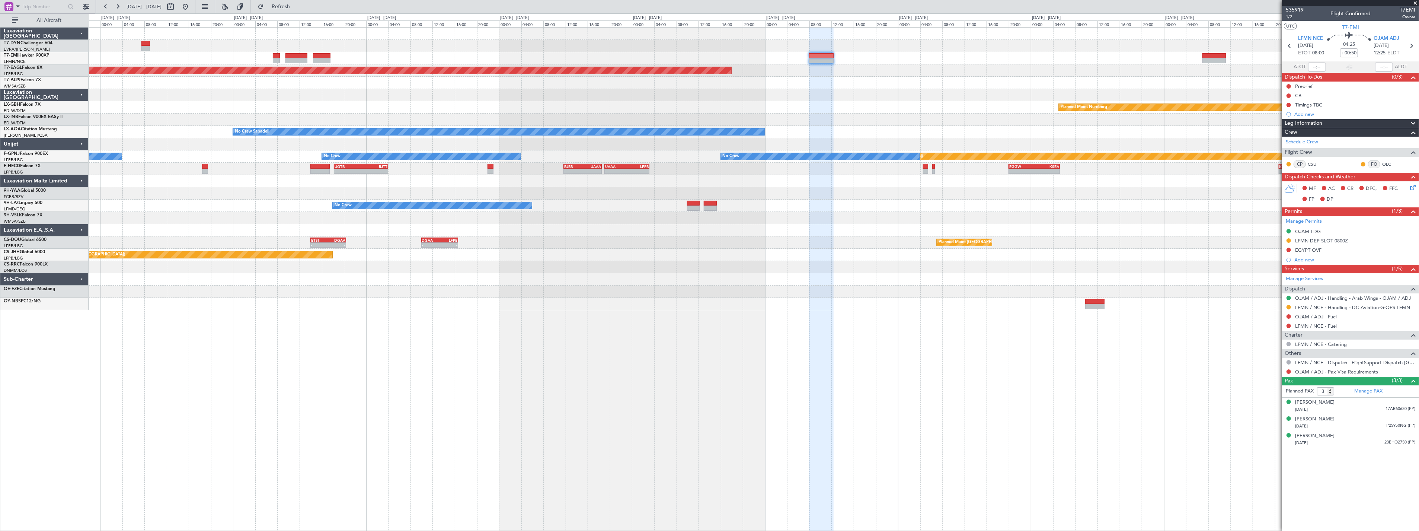
click at [723, 104] on div "Planned Maint Nurnberg" at bounding box center [753, 107] width 1329 height 12
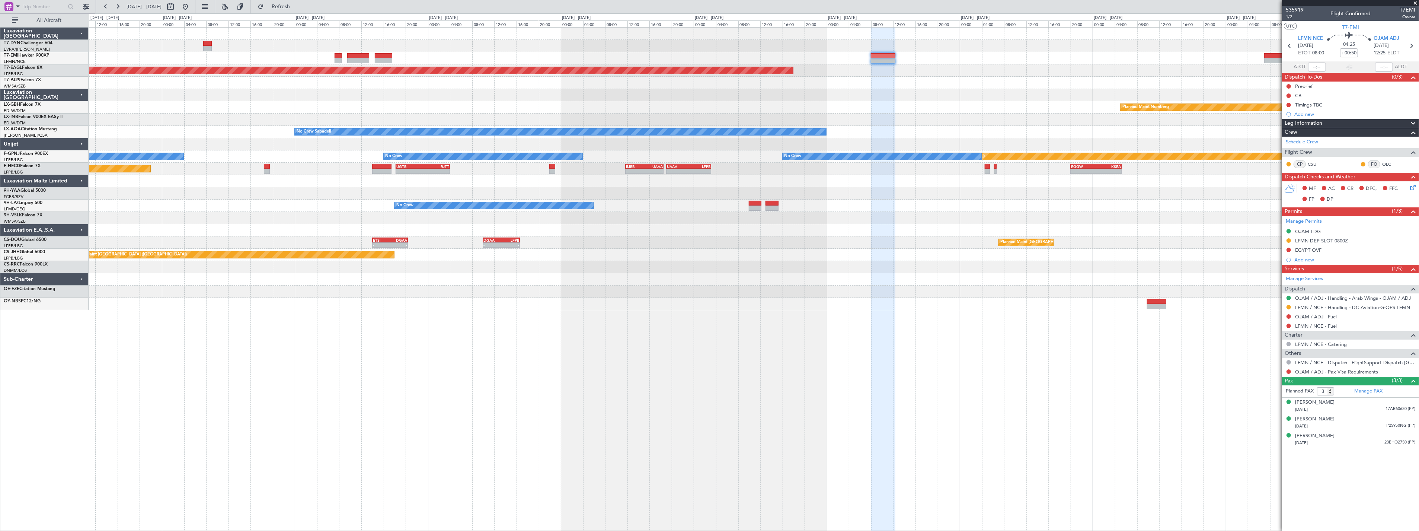
click at [836, 115] on div "Grounded [US_STATE] ([GEOGRAPHIC_DATA]) Planned Maint Nurnberg No Crew Sabadell…" at bounding box center [753, 169] width 1329 height 282
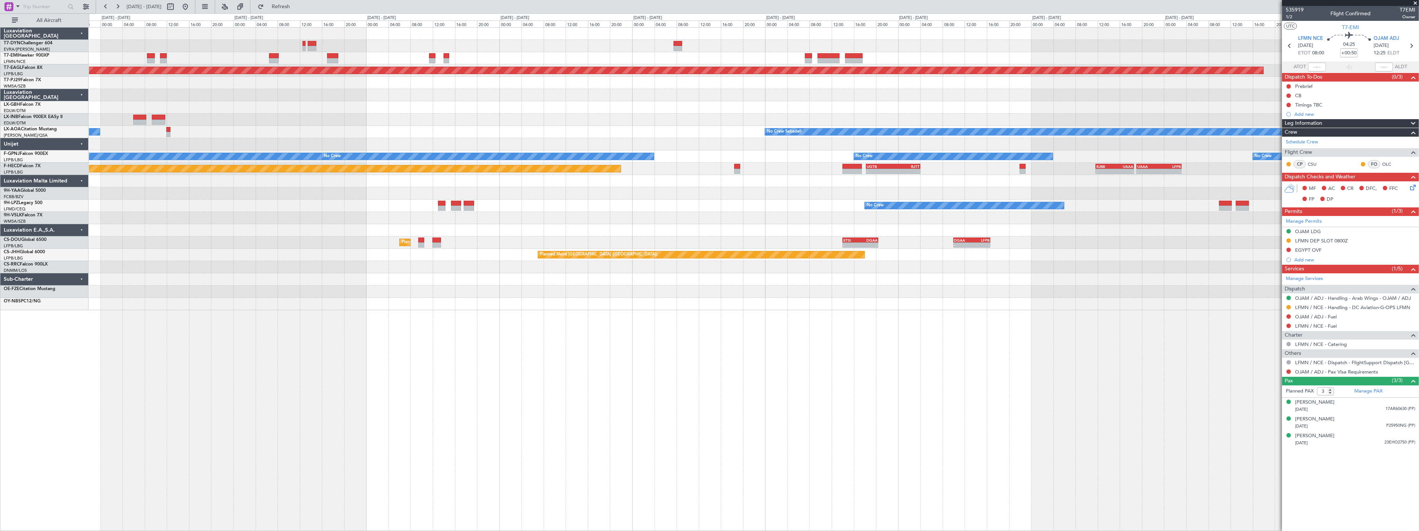
click at [823, 113] on div "AOG Maint Riga (Riga Intl) Planned Maint [GEOGRAPHIC_DATA] Grounded [US_STATE] …" at bounding box center [753, 169] width 1329 height 282
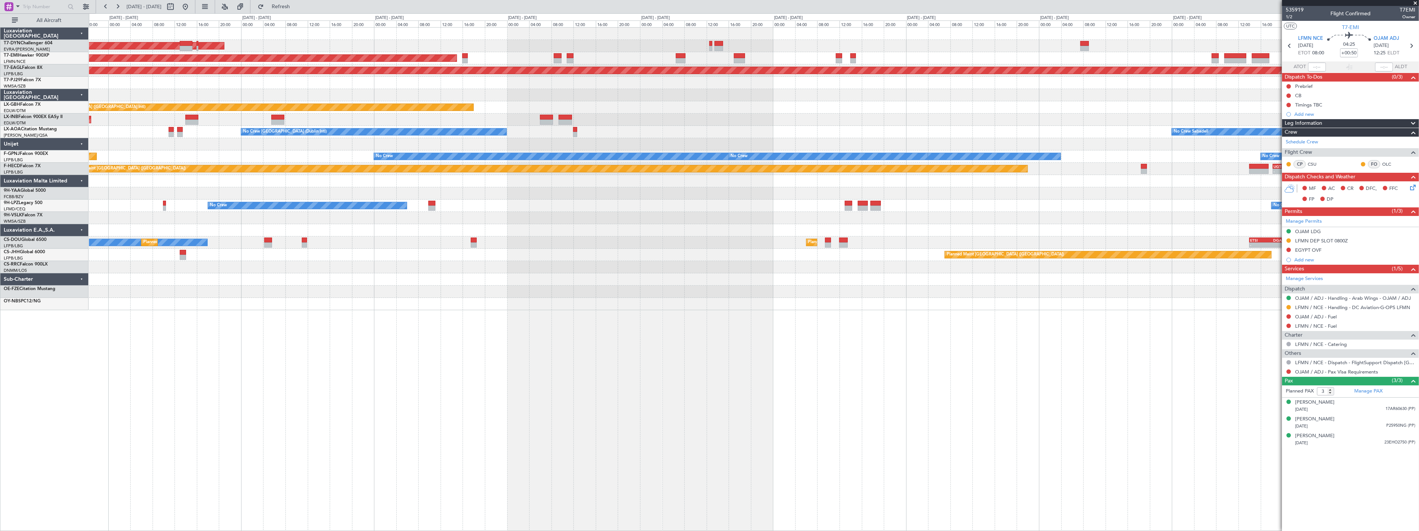
click at [784, 106] on div "AOG Maint Riga (Riga Intl) Planned Maint [GEOGRAPHIC_DATA] Grounded [US_STATE] …" at bounding box center [753, 169] width 1329 height 282
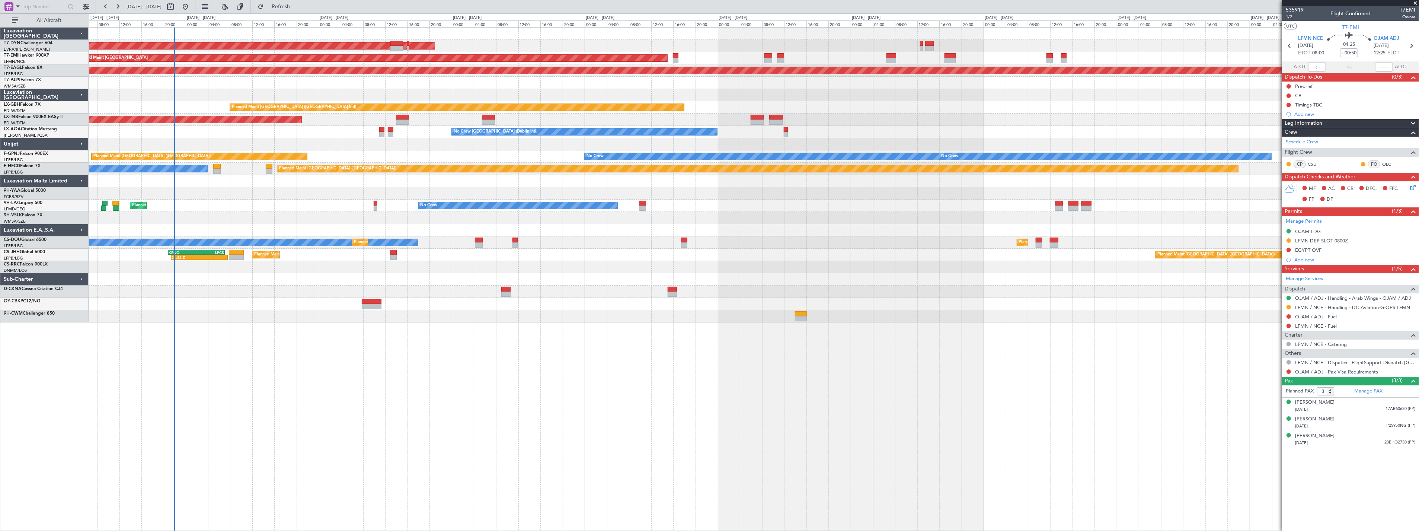
click at [319, 87] on div at bounding box center [753, 83] width 1329 height 12
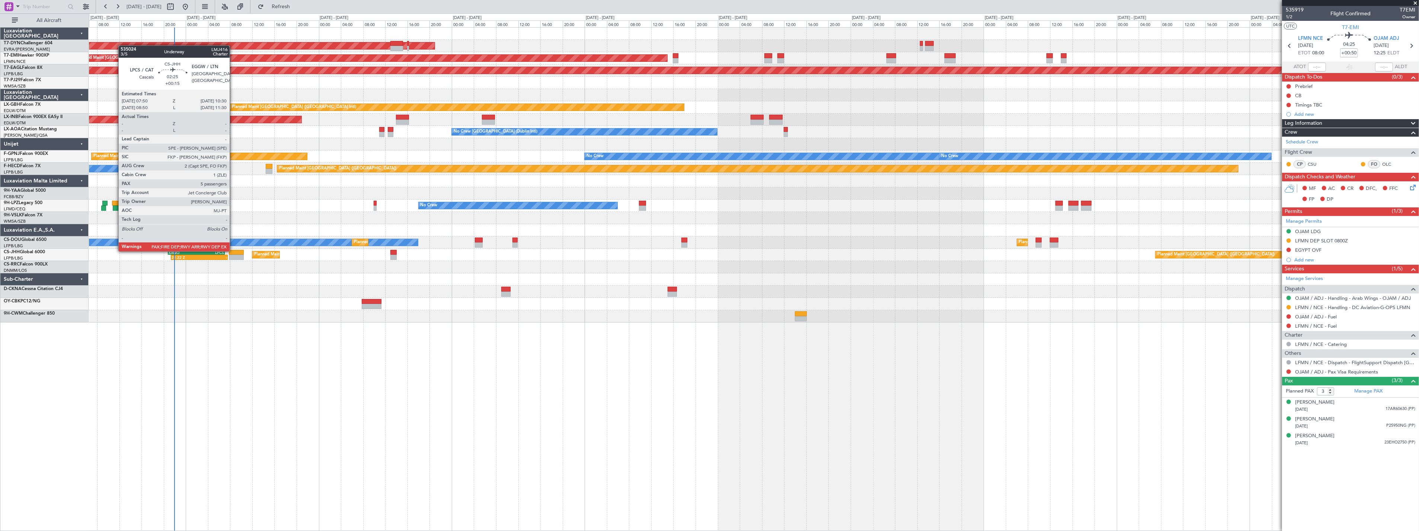
click at [233, 250] on div at bounding box center [236, 252] width 15 height 5
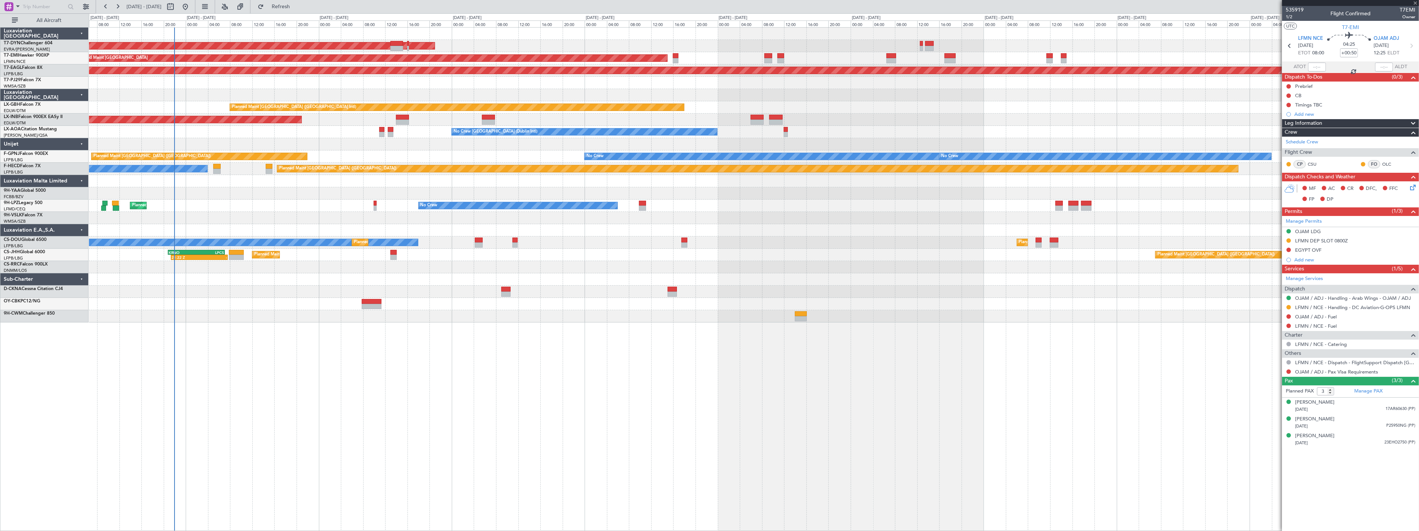
type input "+00:15"
type input "5"
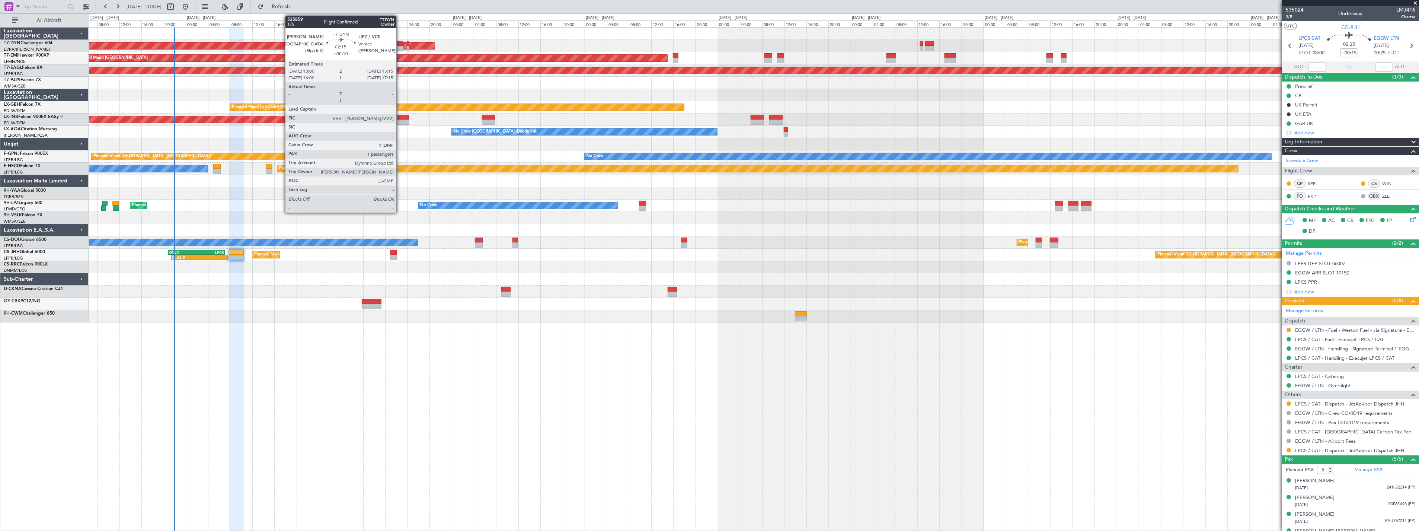
click at [400, 43] on div at bounding box center [396, 43] width 13 height 5
click at [393, 44] on div at bounding box center [396, 43] width 13 height 5
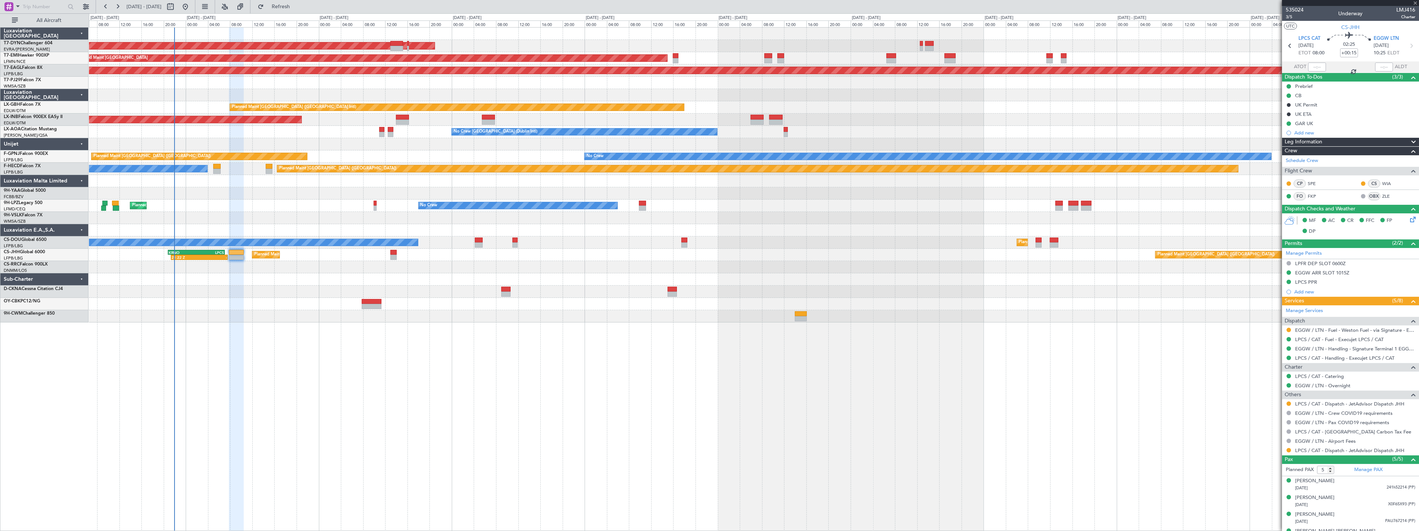
type input "+00:10"
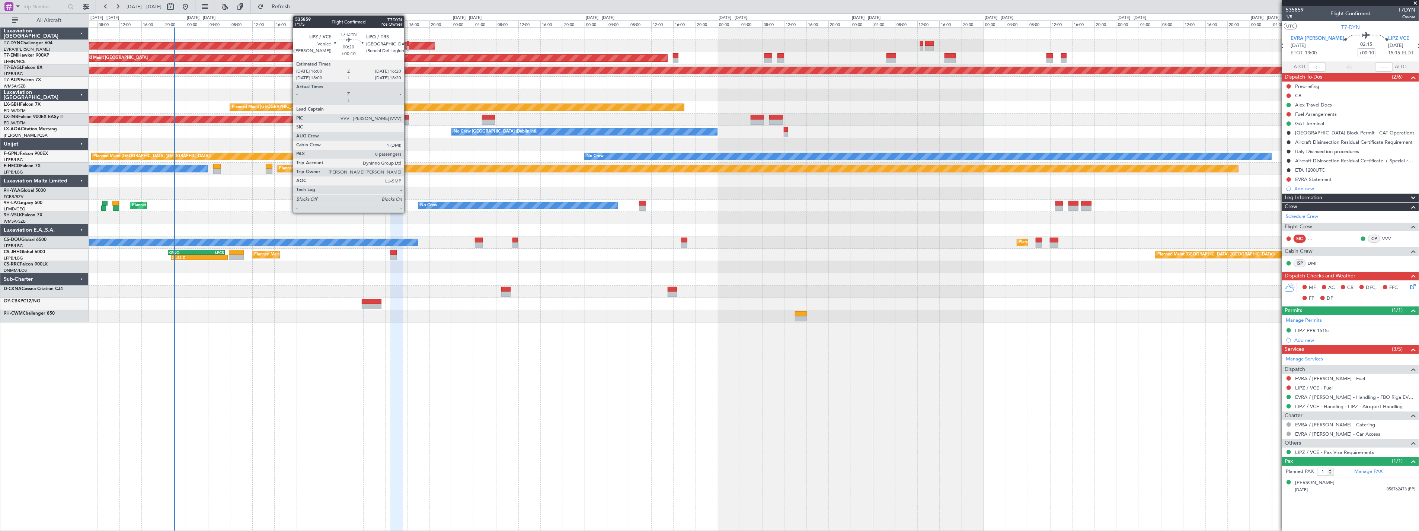
click at [408, 42] on div at bounding box center [408, 43] width 2 height 5
click at [407, 45] on div at bounding box center [408, 43] width 2 height 5
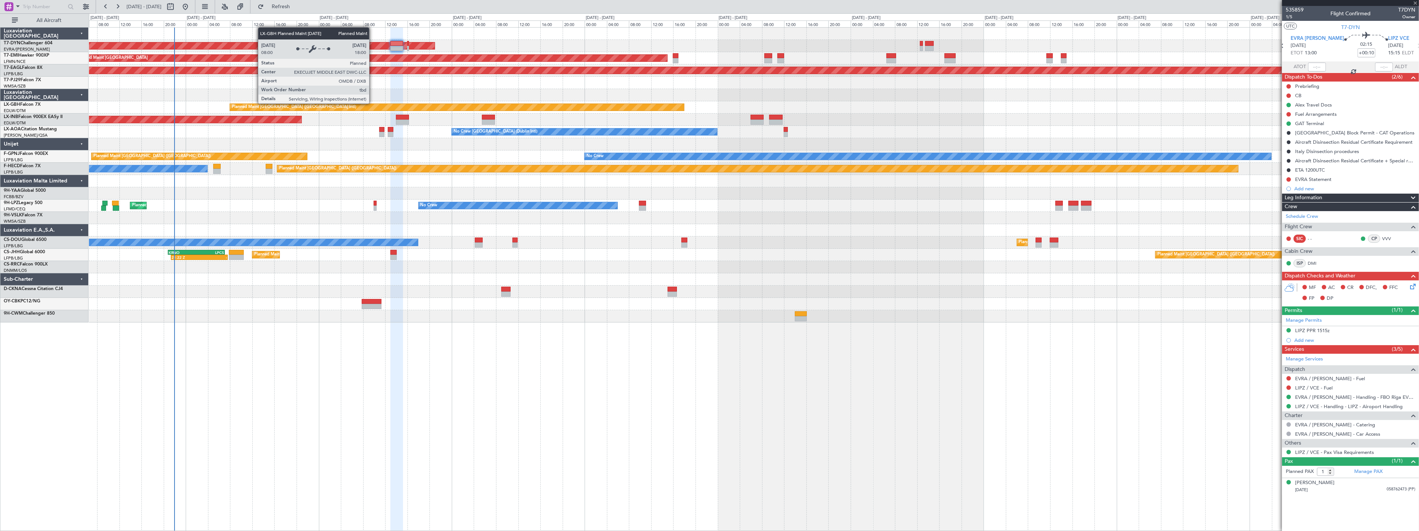
type input "0"
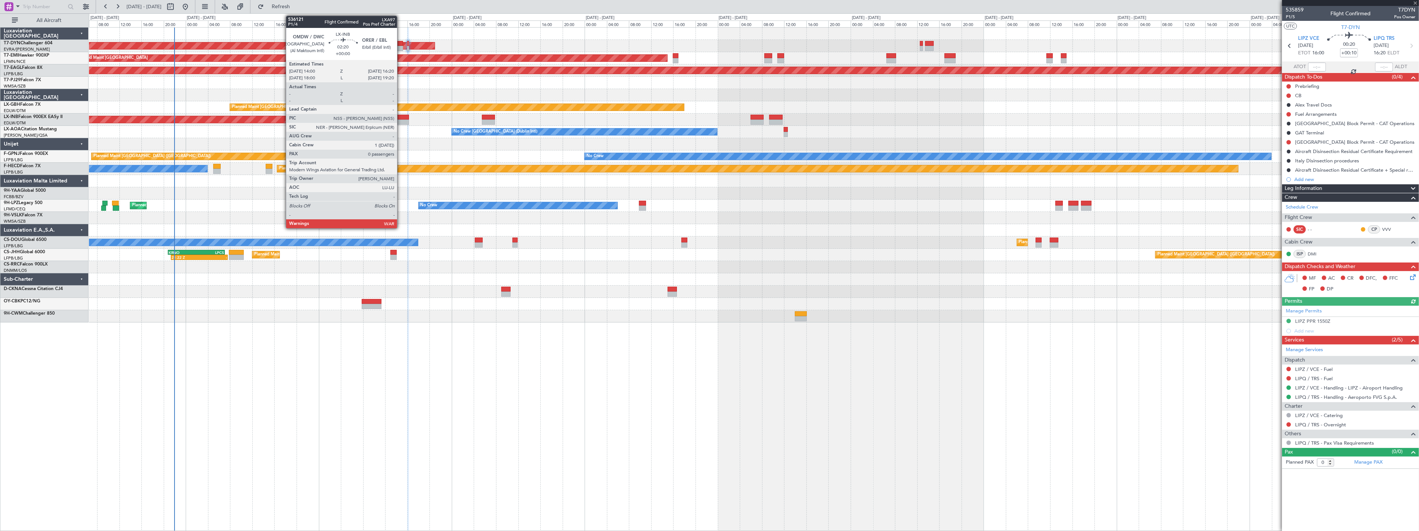
click at [401, 116] on div at bounding box center [402, 117] width 13 height 5
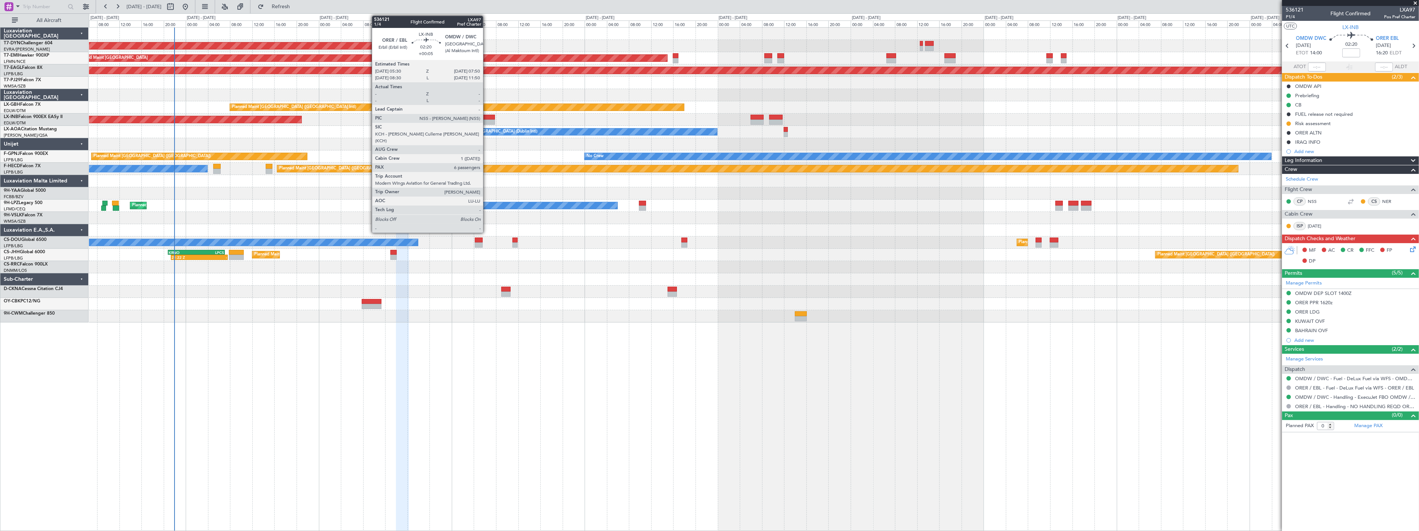
click at [487, 117] on div at bounding box center [488, 117] width 13 height 5
click at [489, 116] on div at bounding box center [488, 117] width 13 height 5
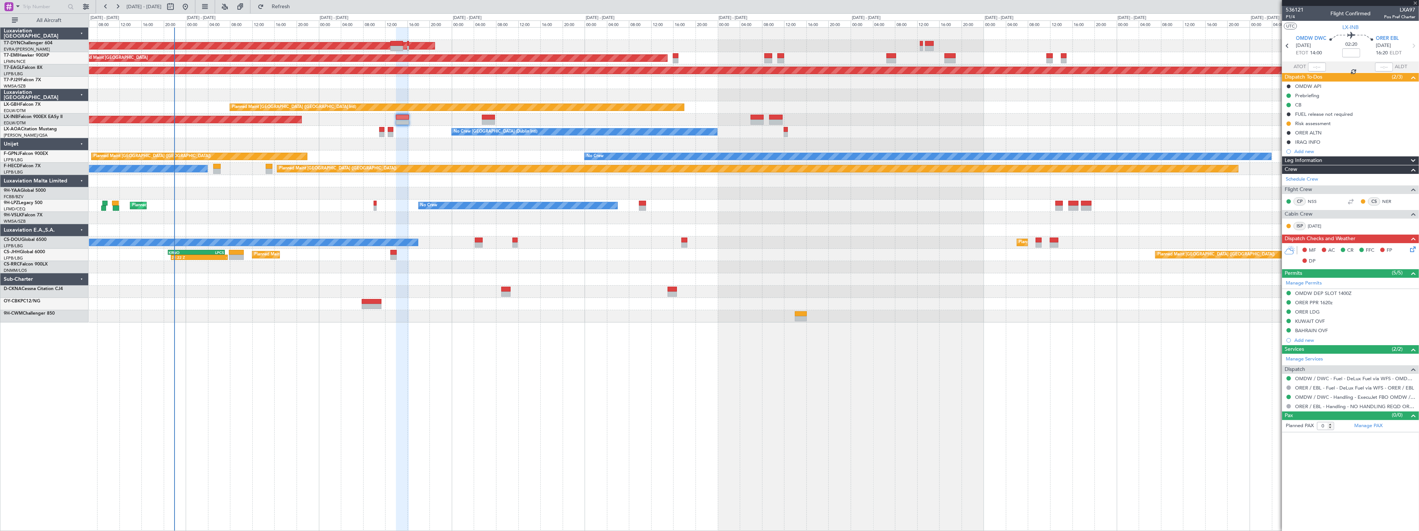
type input "+00:05"
type input "6"
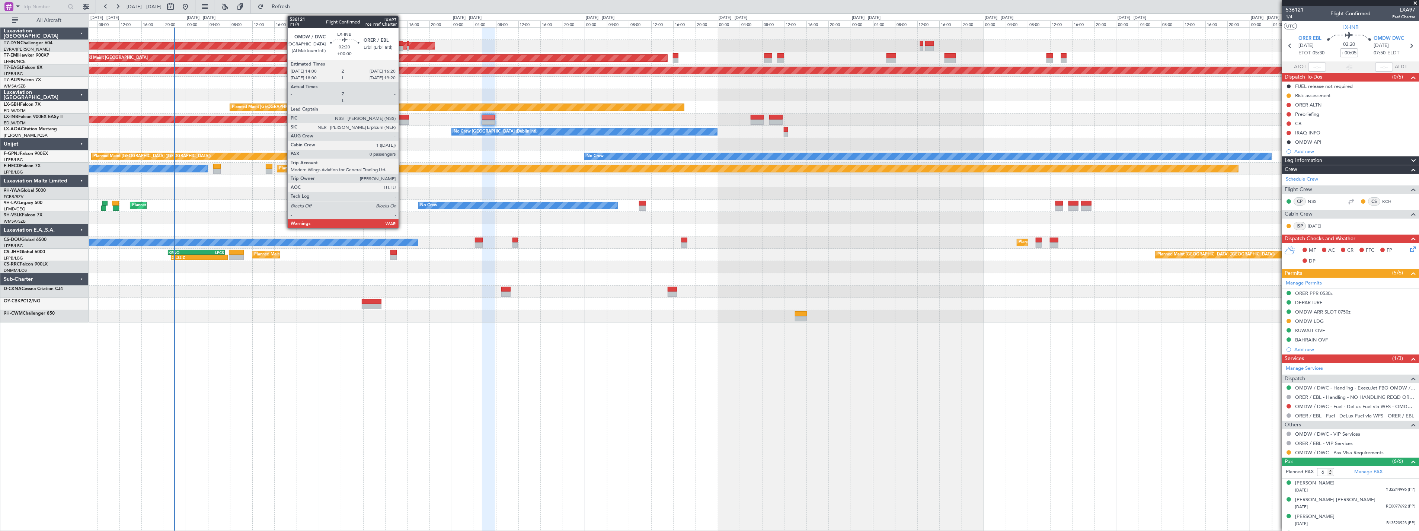
click at [402, 118] on div at bounding box center [402, 117] width 13 height 5
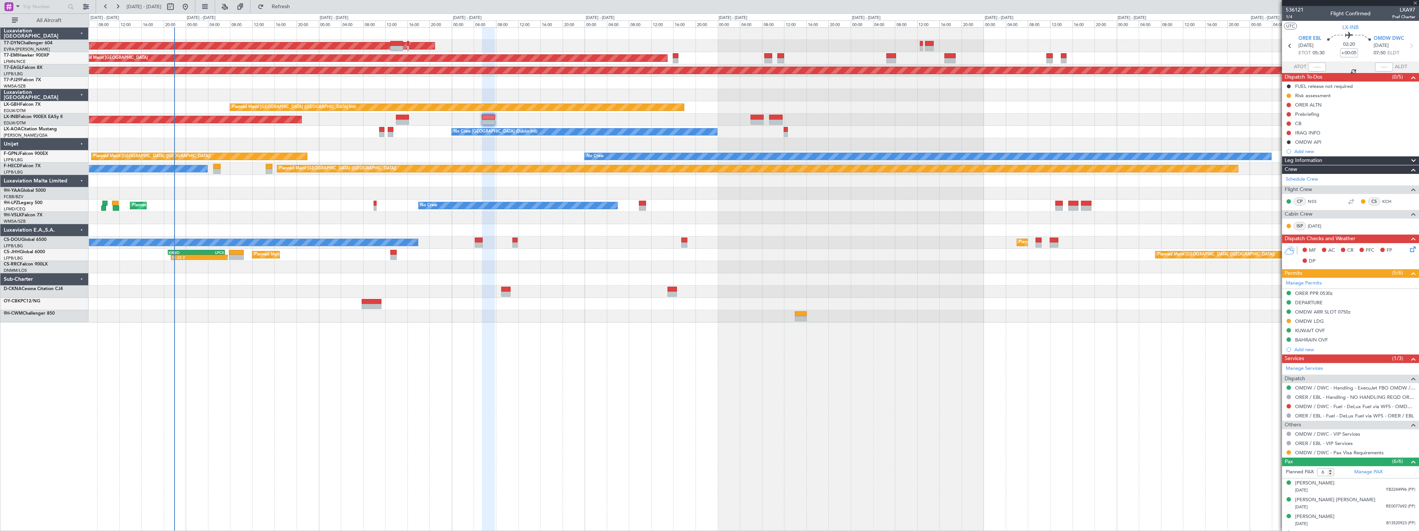
type input "0"
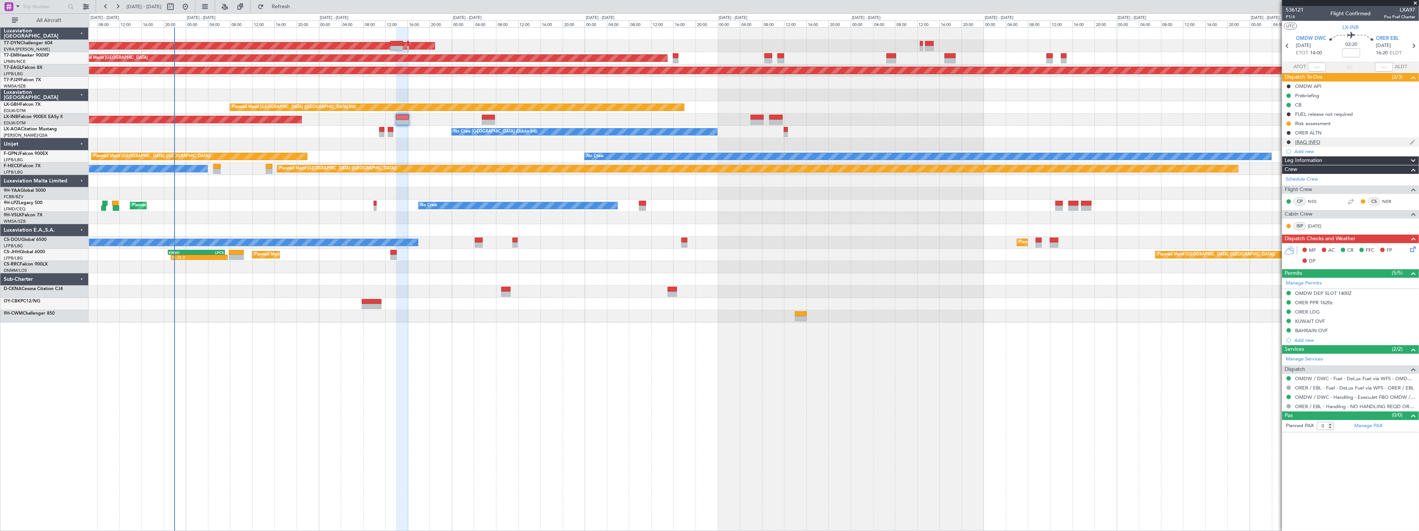
click at [1363, 143] on div "IRAQ INFO" at bounding box center [1350, 141] width 137 height 9
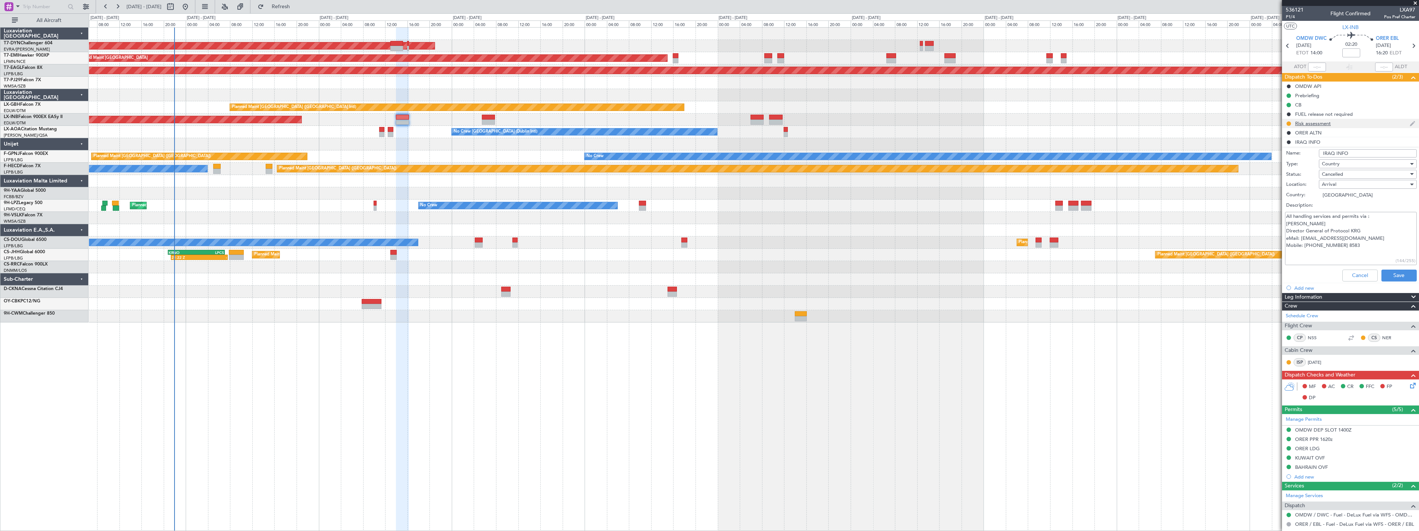
click at [1363, 123] on div "Risk assessment" at bounding box center [1350, 123] width 137 height 9
click at [1363, 123] on li "Risk assessment" at bounding box center [1350, 123] width 137 height 9
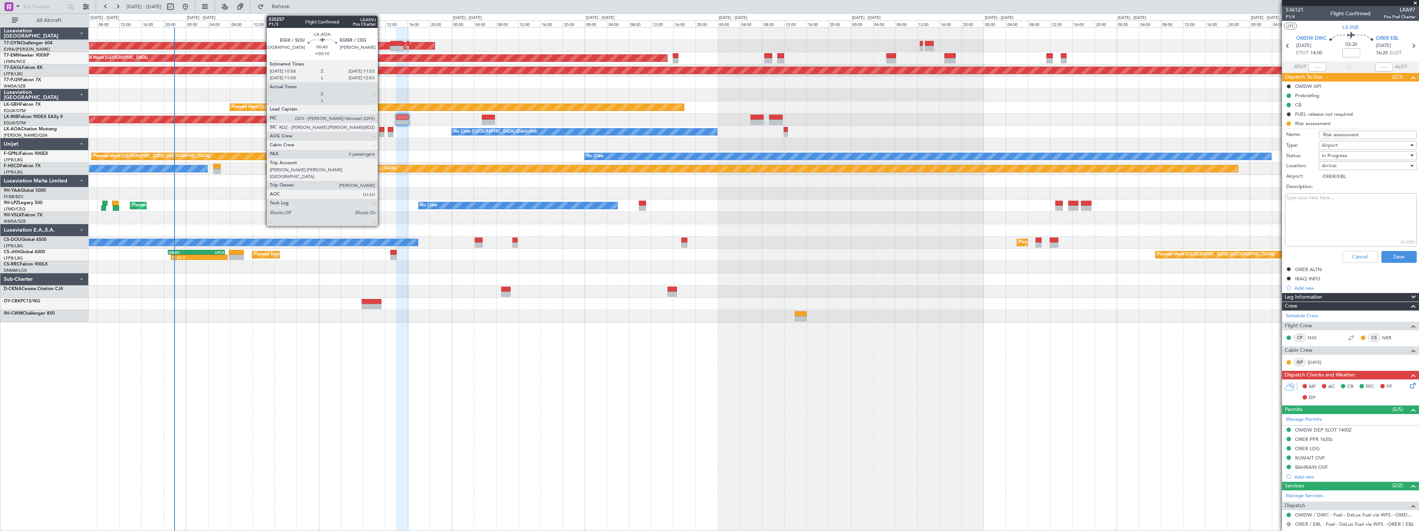
click at [381, 128] on div at bounding box center [381, 129] width 5 height 5
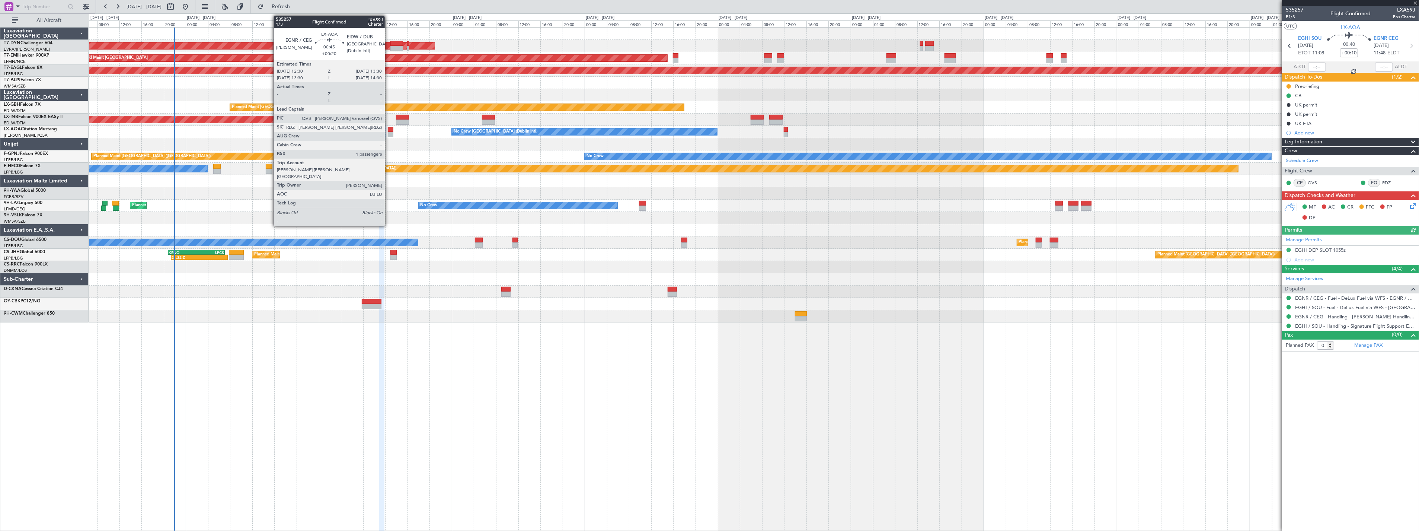
click at [388, 130] on div at bounding box center [391, 129] width 6 height 5
click at [391, 130] on div at bounding box center [391, 129] width 6 height 5
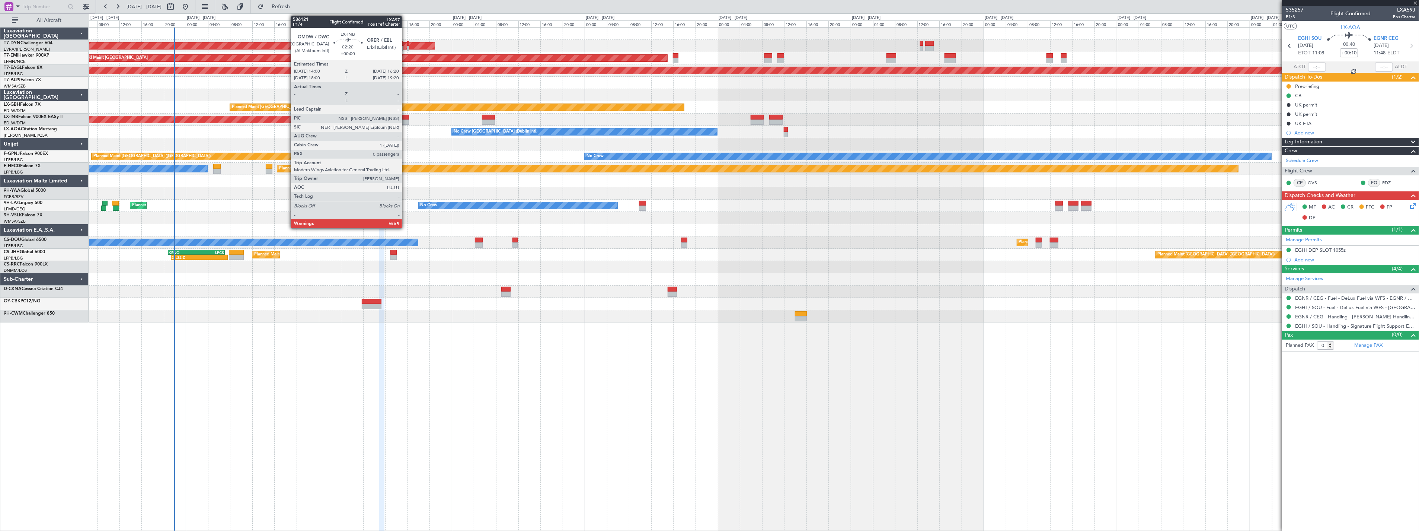
type input "+00:20"
type input "1"
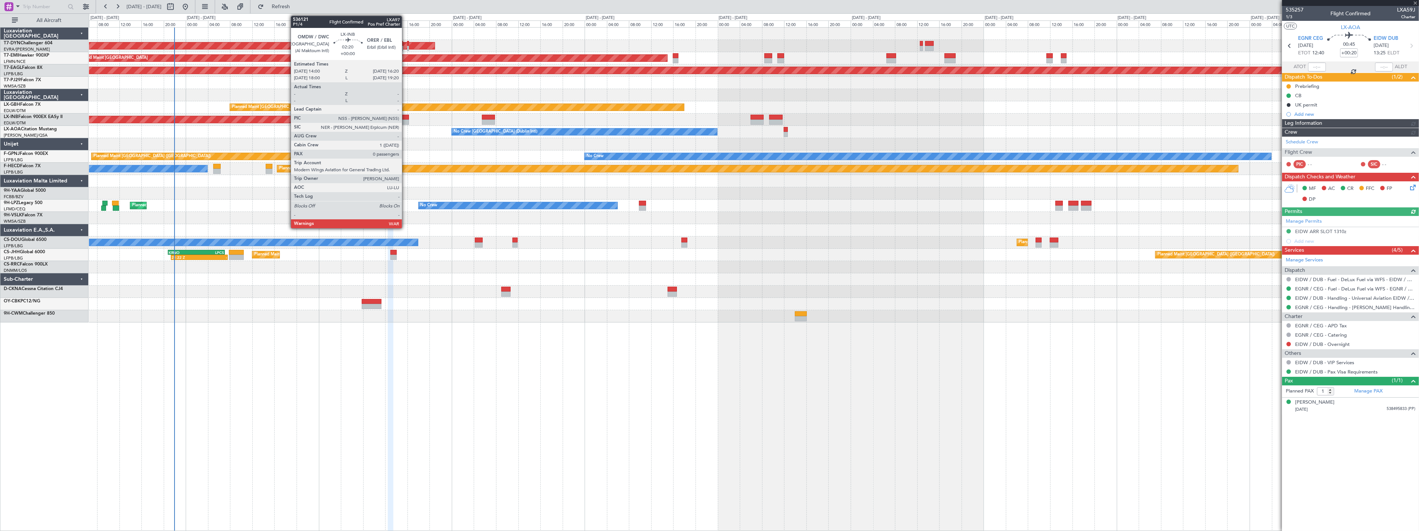
click at [406, 115] on div at bounding box center [402, 117] width 13 height 5
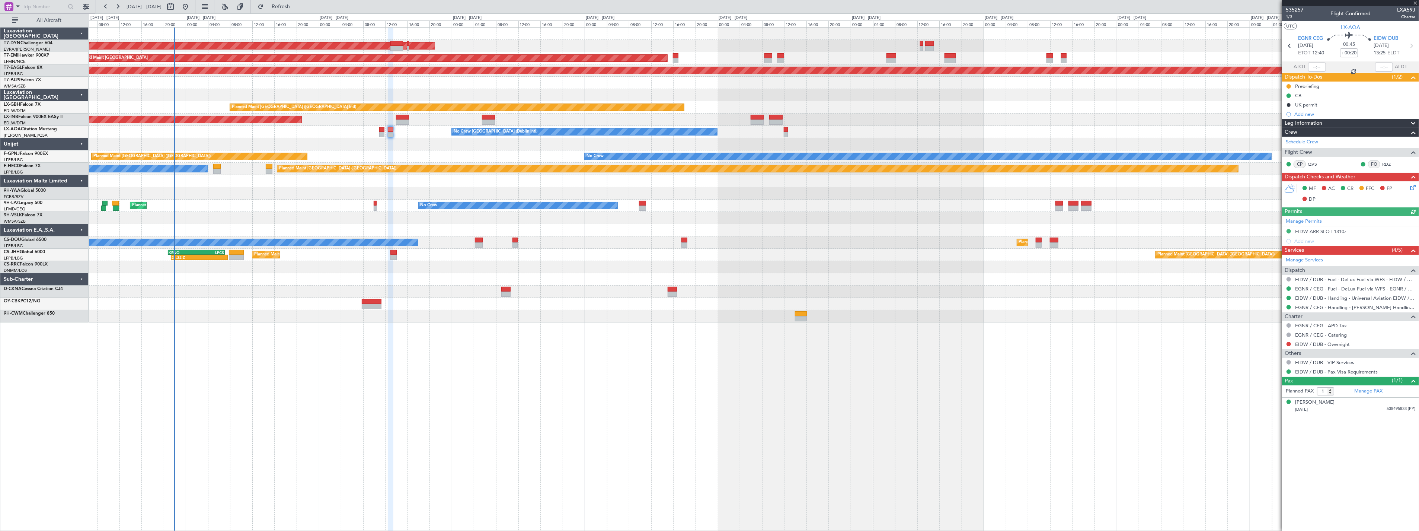
type input "0"
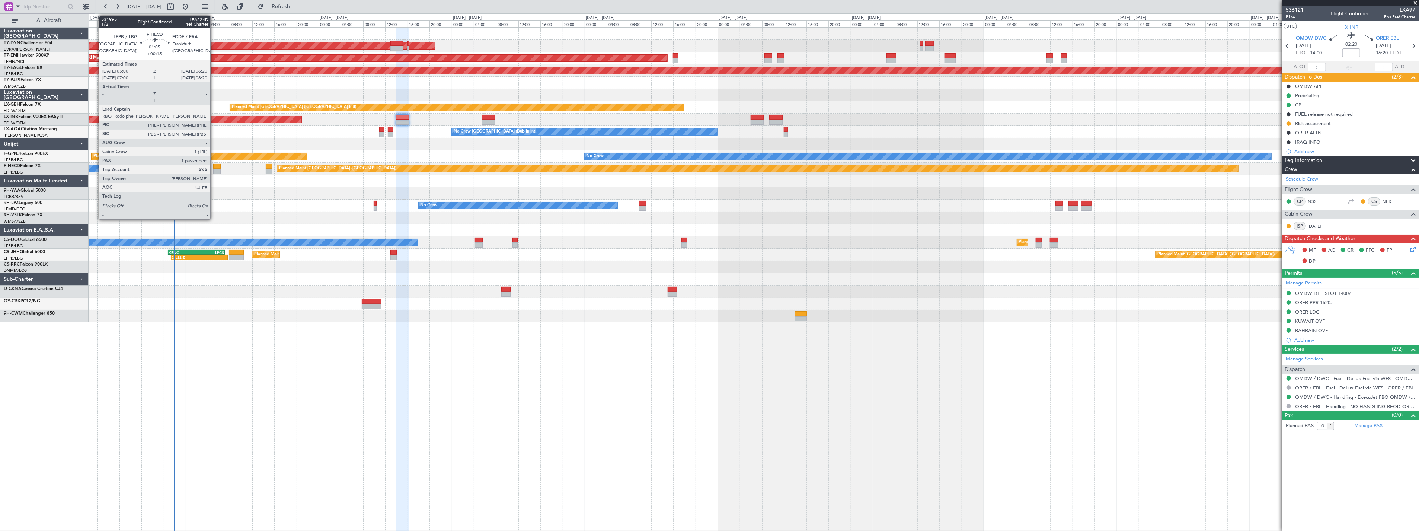
click at [214, 165] on div at bounding box center [216, 166] width 7 height 5
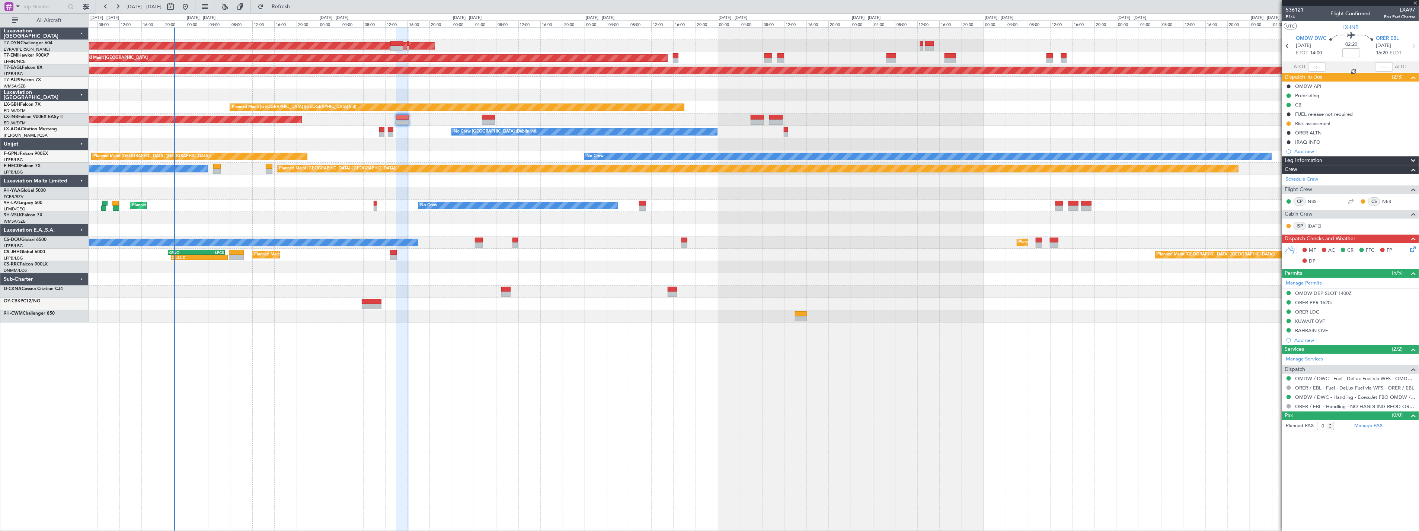
type input "+00:15"
type input "1"
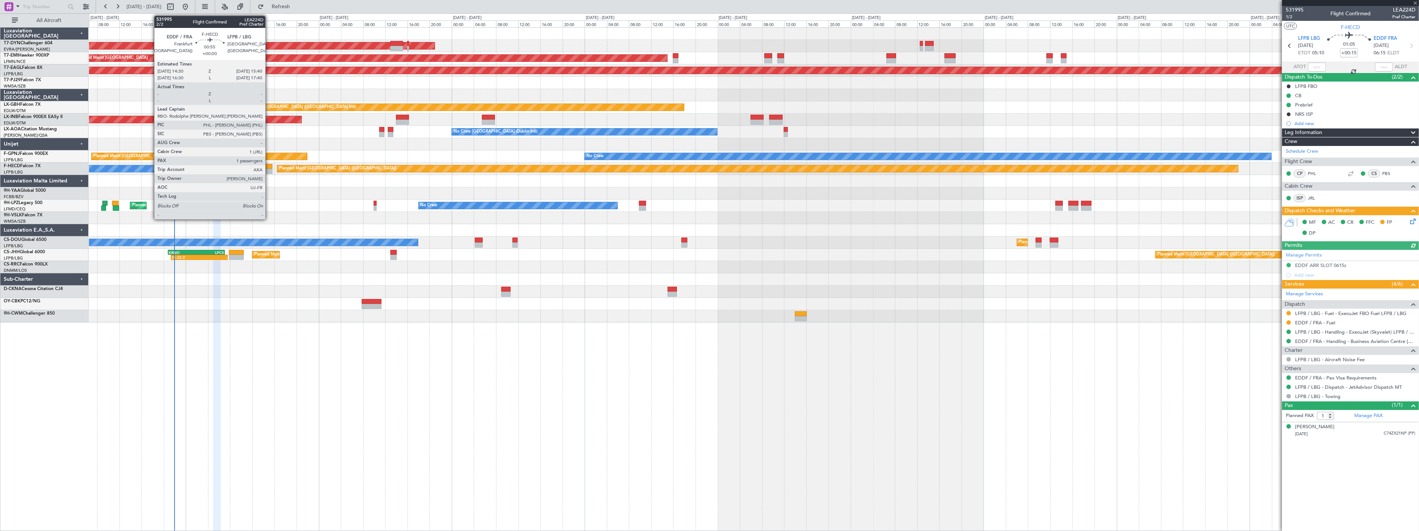
click at [269, 166] on div at bounding box center [269, 166] width 7 height 5
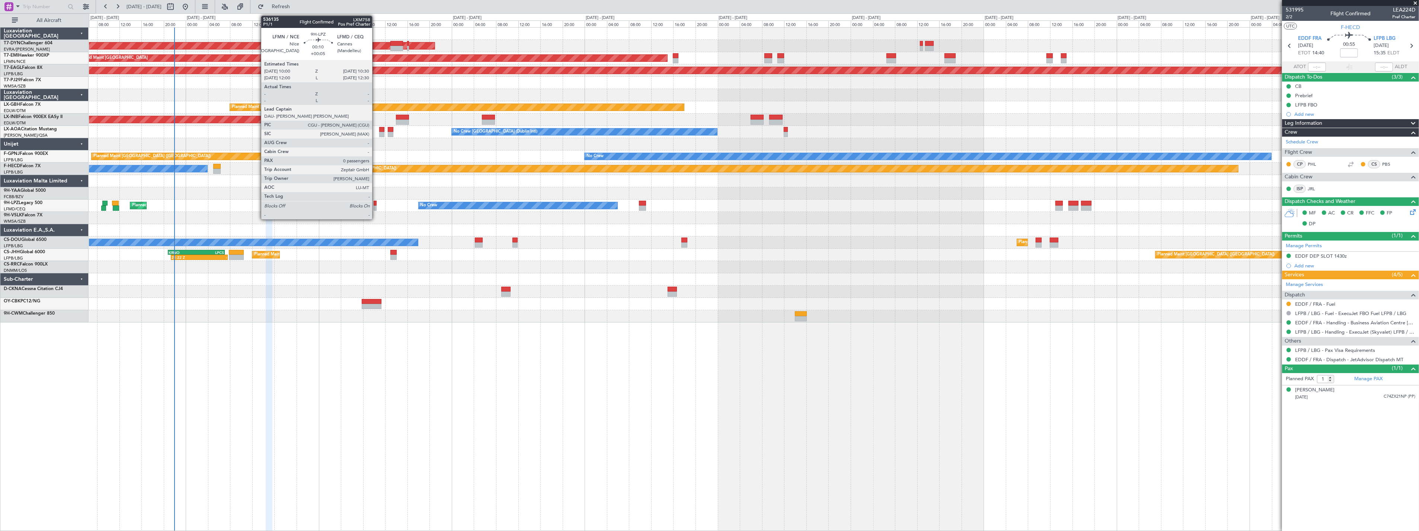
click at [376, 202] on div at bounding box center [375, 203] width 3 height 5
click at [374, 202] on div at bounding box center [375, 203] width 3 height 5
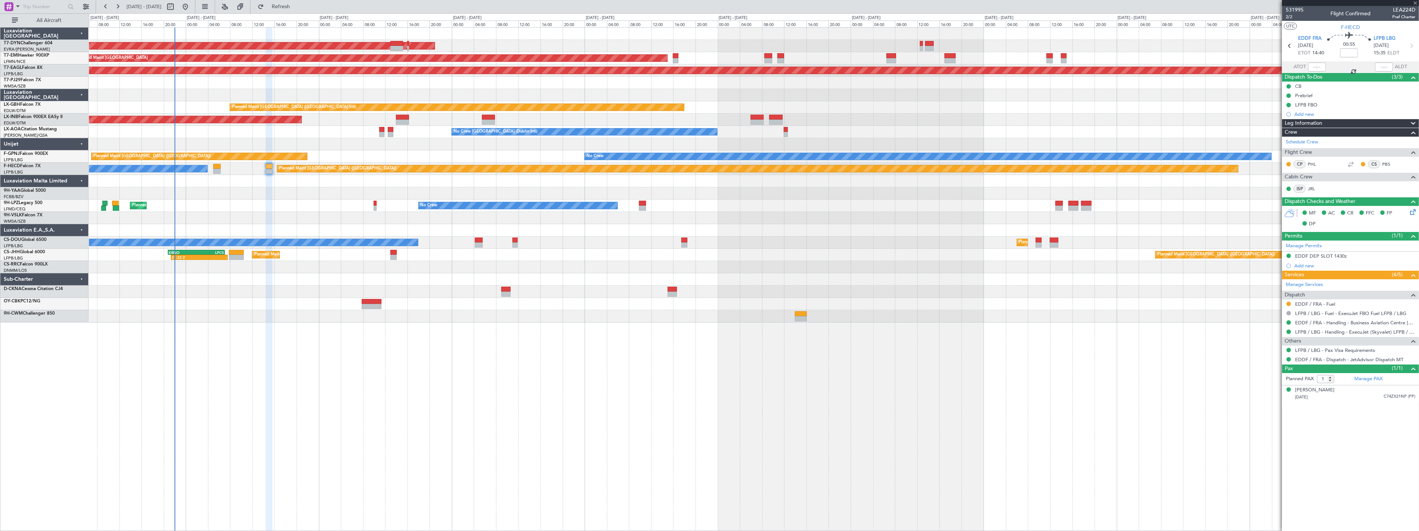
type input "+00:05"
type input "0"
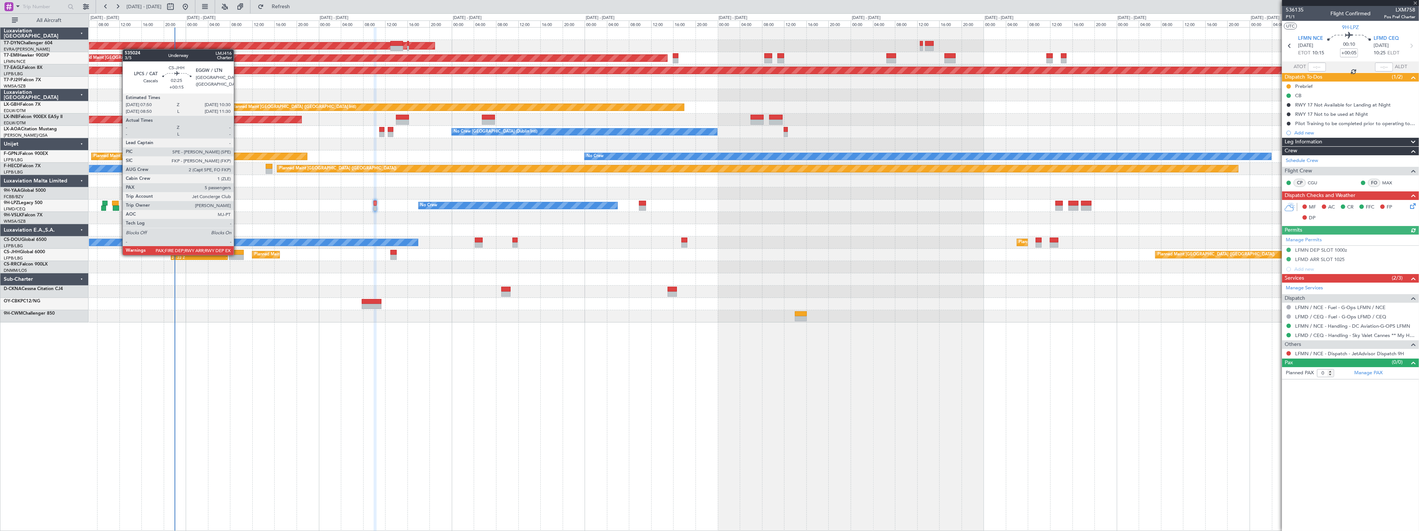
click at [237, 254] on div at bounding box center [236, 256] width 15 height 5
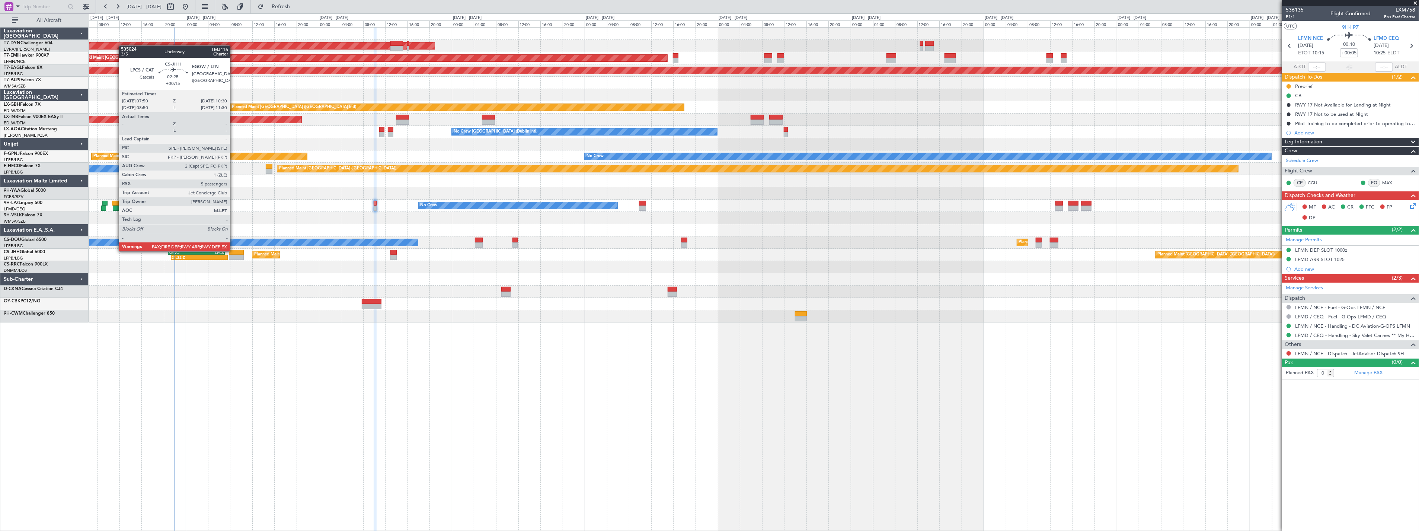
click at [234, 250] on div at bounding box center [236, 252] width 15 height 5
click at [237, 252] on div at bounding box center [236, 252] width 15 height 5
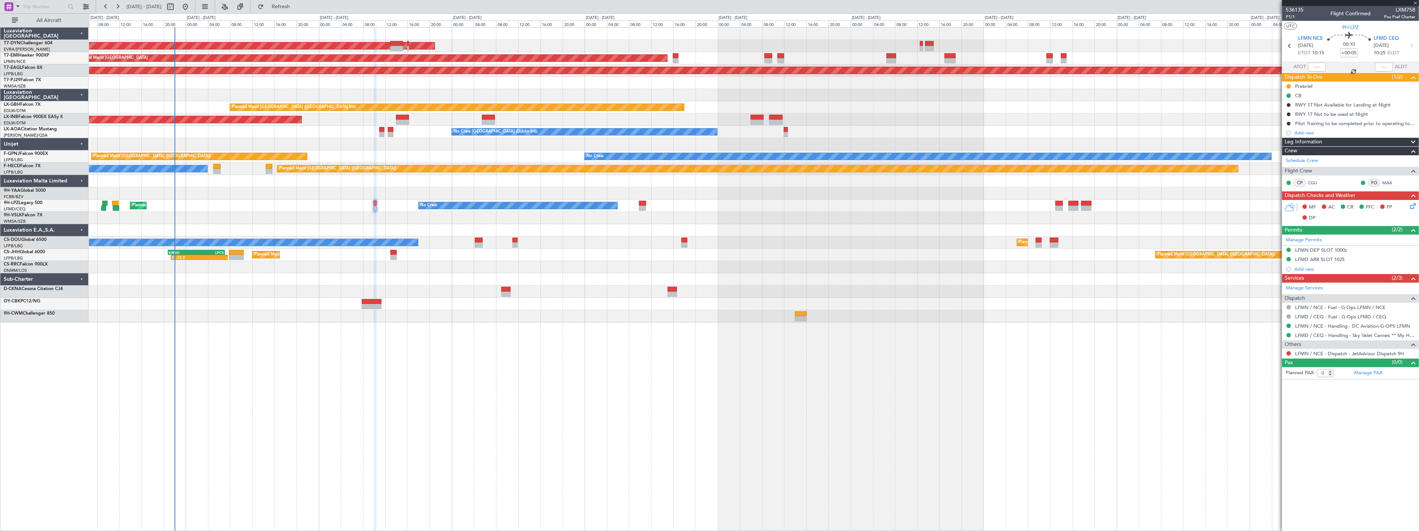
type input "+00:15"
type input "5"
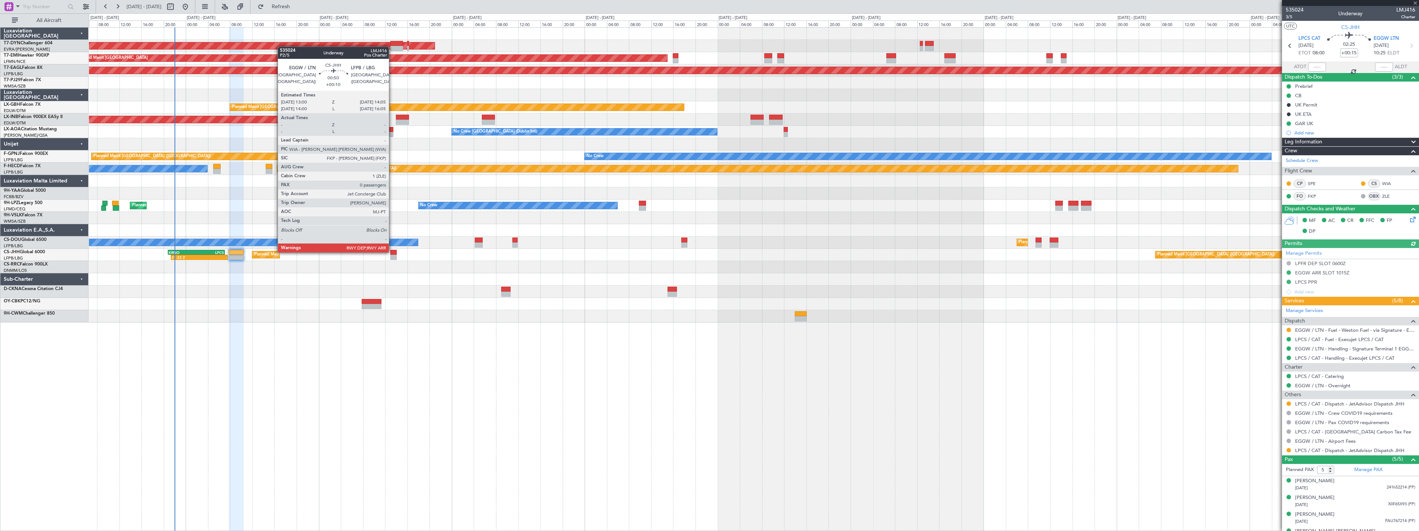
click at [393, 252] on div at bounding box center [393, 252] width 6 height 5
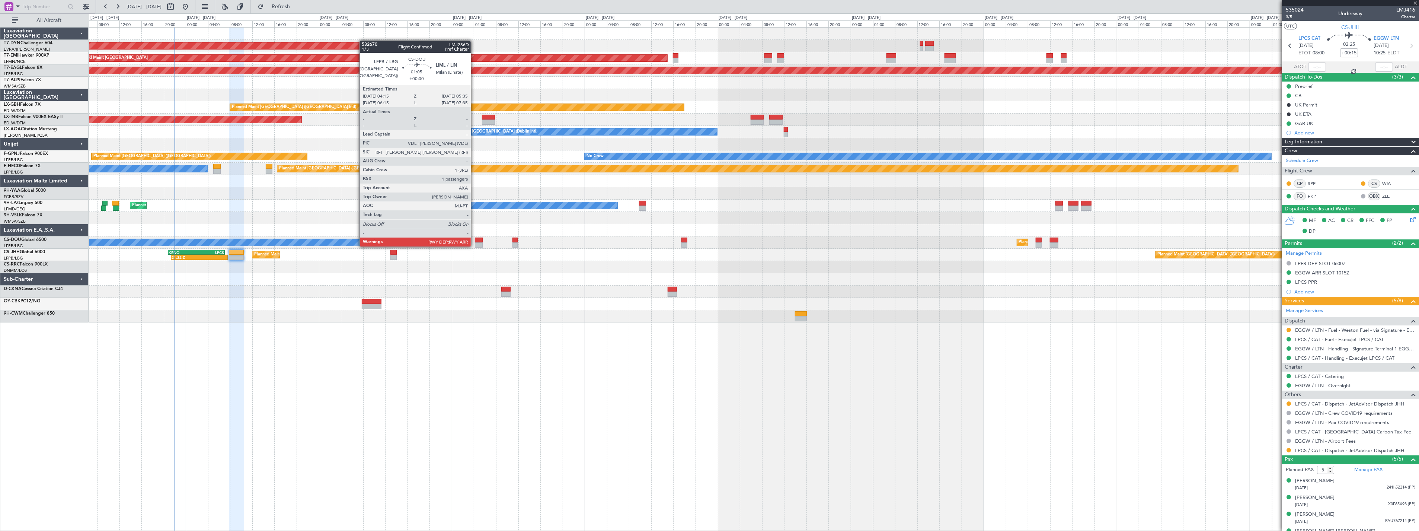
type input "+00:10"
type input "0"
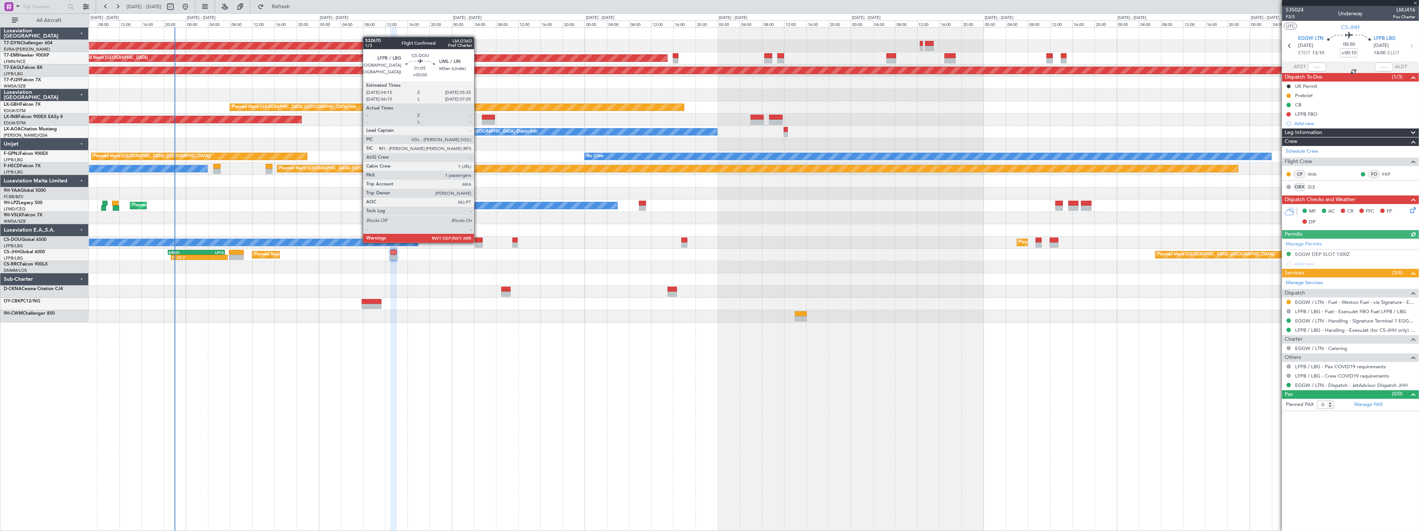
click at [478, 242] on div at bounding box center [478, 244] width 7 height 5
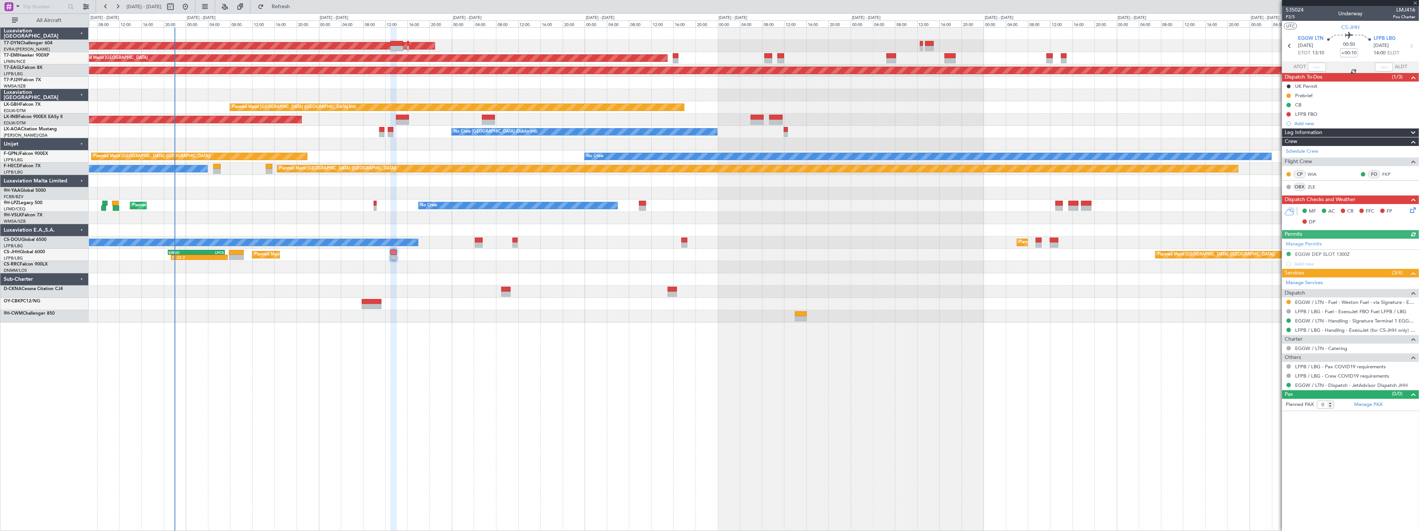
type input "1"
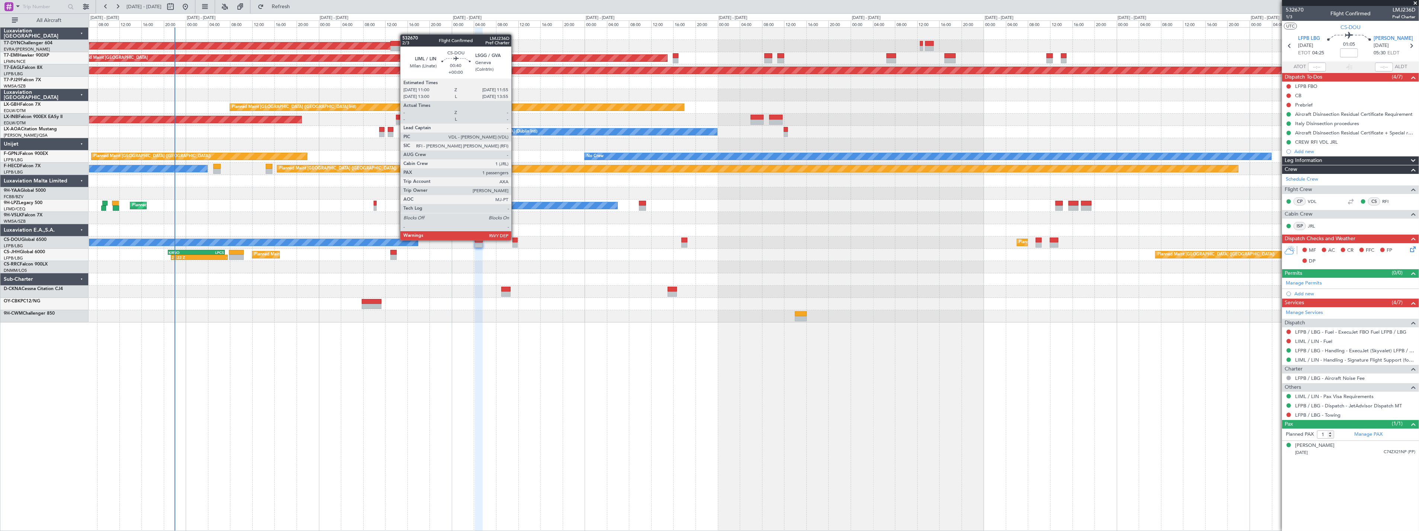
click at [515, 239] on div at bounding box center [514, 239] width 5 height 5
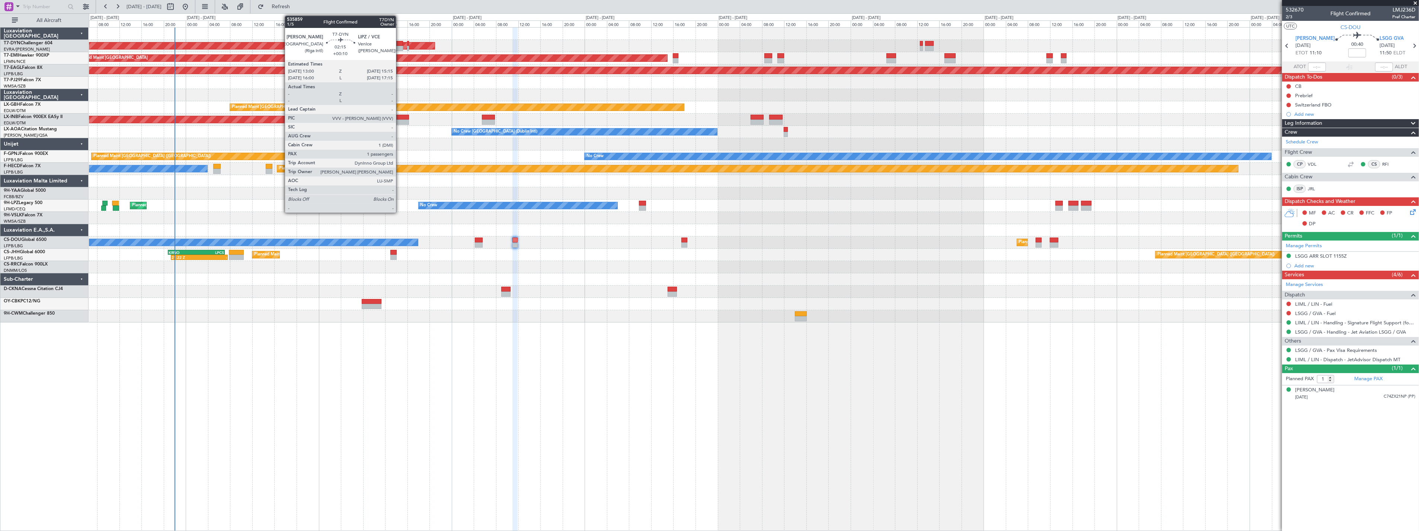
click at [400, 42] on div at bounding box center [396, 43] width 13 height 5
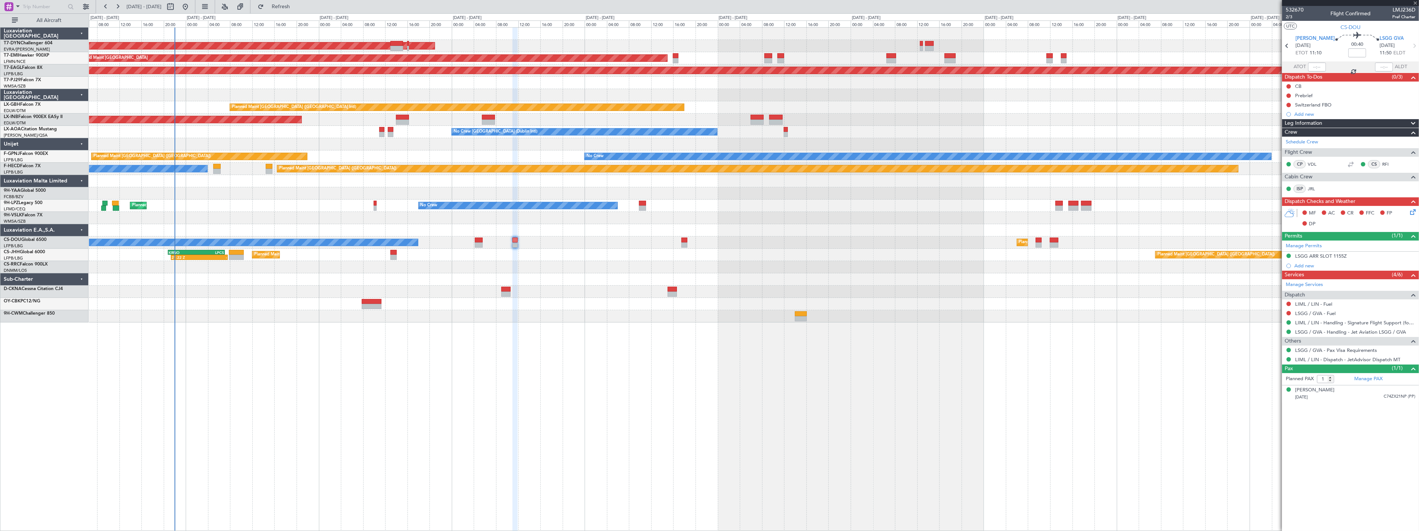
type input "+00:10"
